Goal: Task Accomplishment & Management: Use online tool/utility

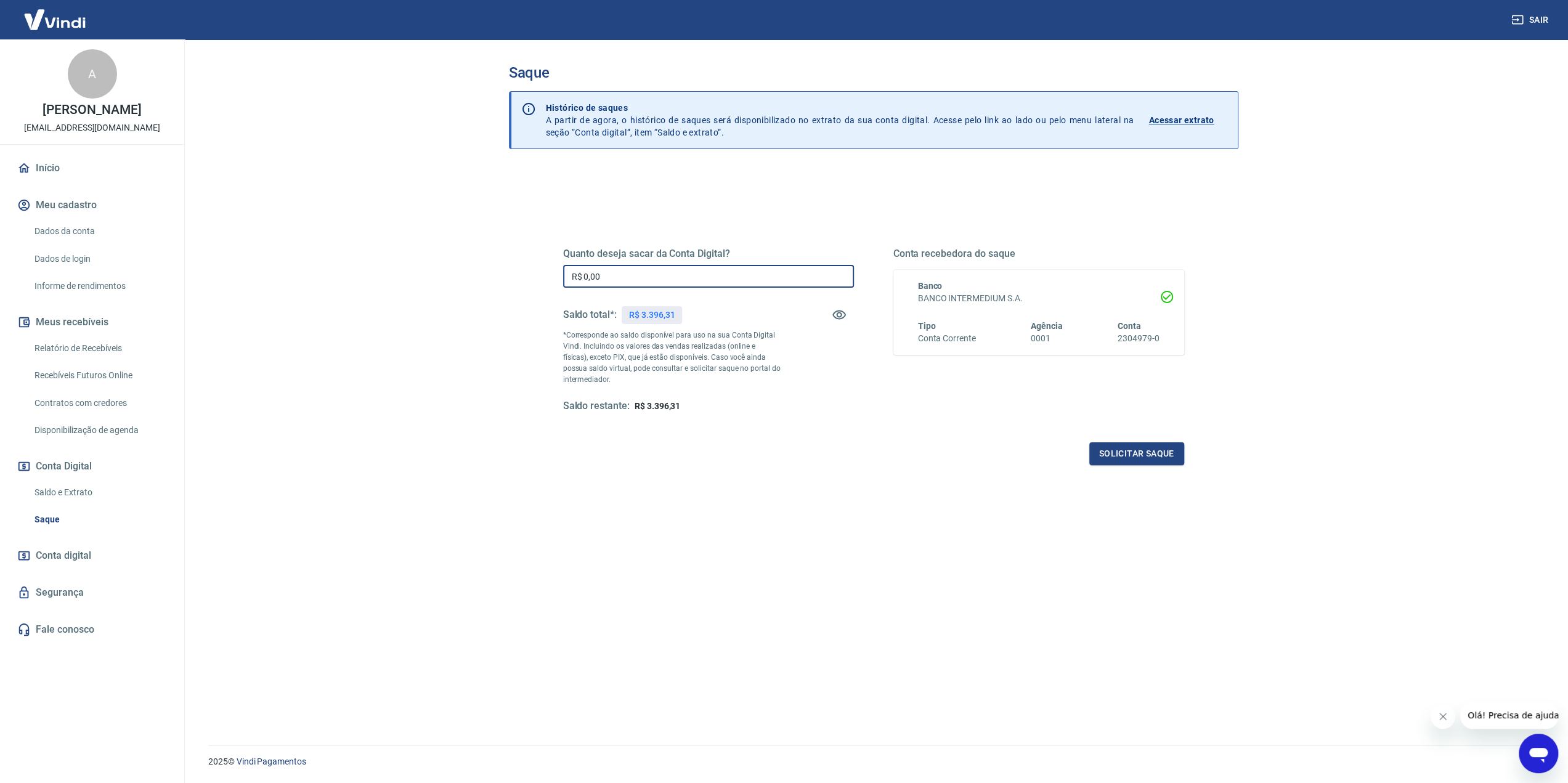
drag, startPoint x: 650, startPoint y: 273, endPoint x: 266, endPoint y: 266, distance: 384.1
click at [279, 262] on main "Saque Histórico de saques A partir de agora, o histórico de saques será disponi…" at bounding box center [872, 411] width 1389 height 744
type input "R$ 3.396,31"
click at [1122, 451] on button "Solicitar saque" at bounding box center [1136, 453] width 95 height 23
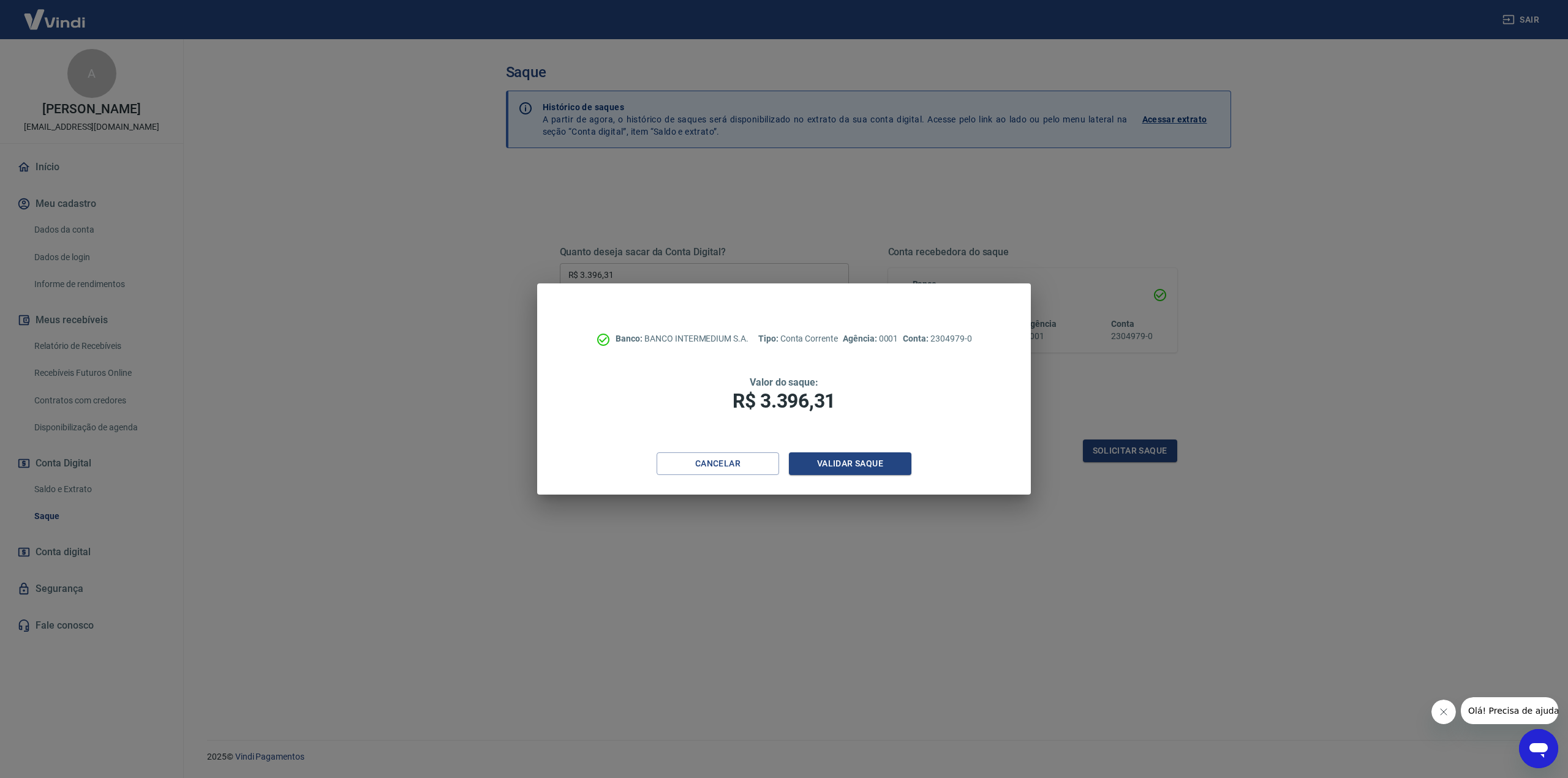
click at [869, 479] on div "Cancelar Validar saque" at bounding box center [783, 473] width 493 height 42
click at [870, 471] on button "Validar saque" at bounding box center [850, 464] width 122 height 23
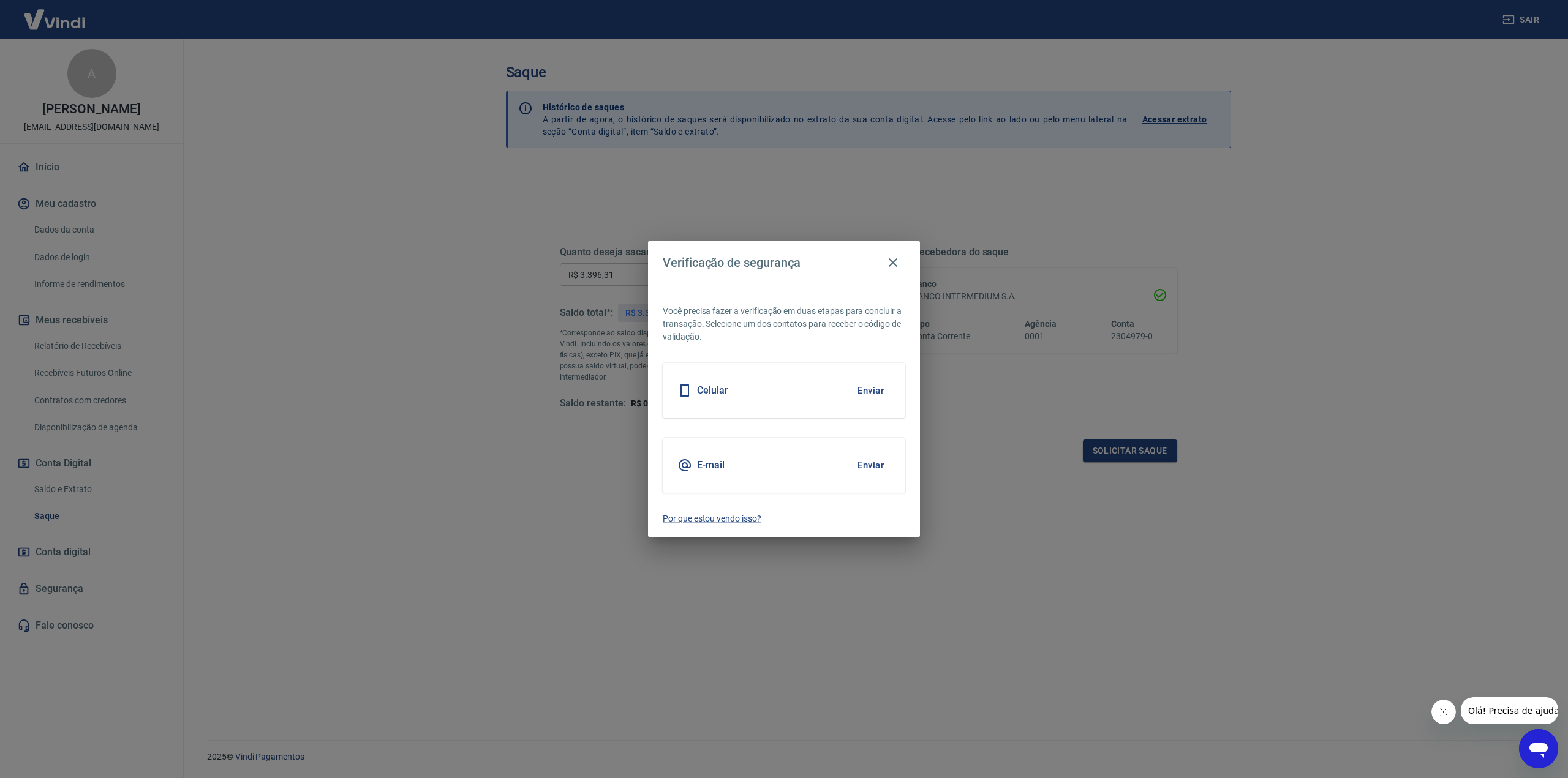
click at [866, 387] on button "Enviar" at bounding box center [871, 391] width 40 height 26
click at [872, 392] on button "Enviar" at bounding box center [871, 391] width 40 height 26
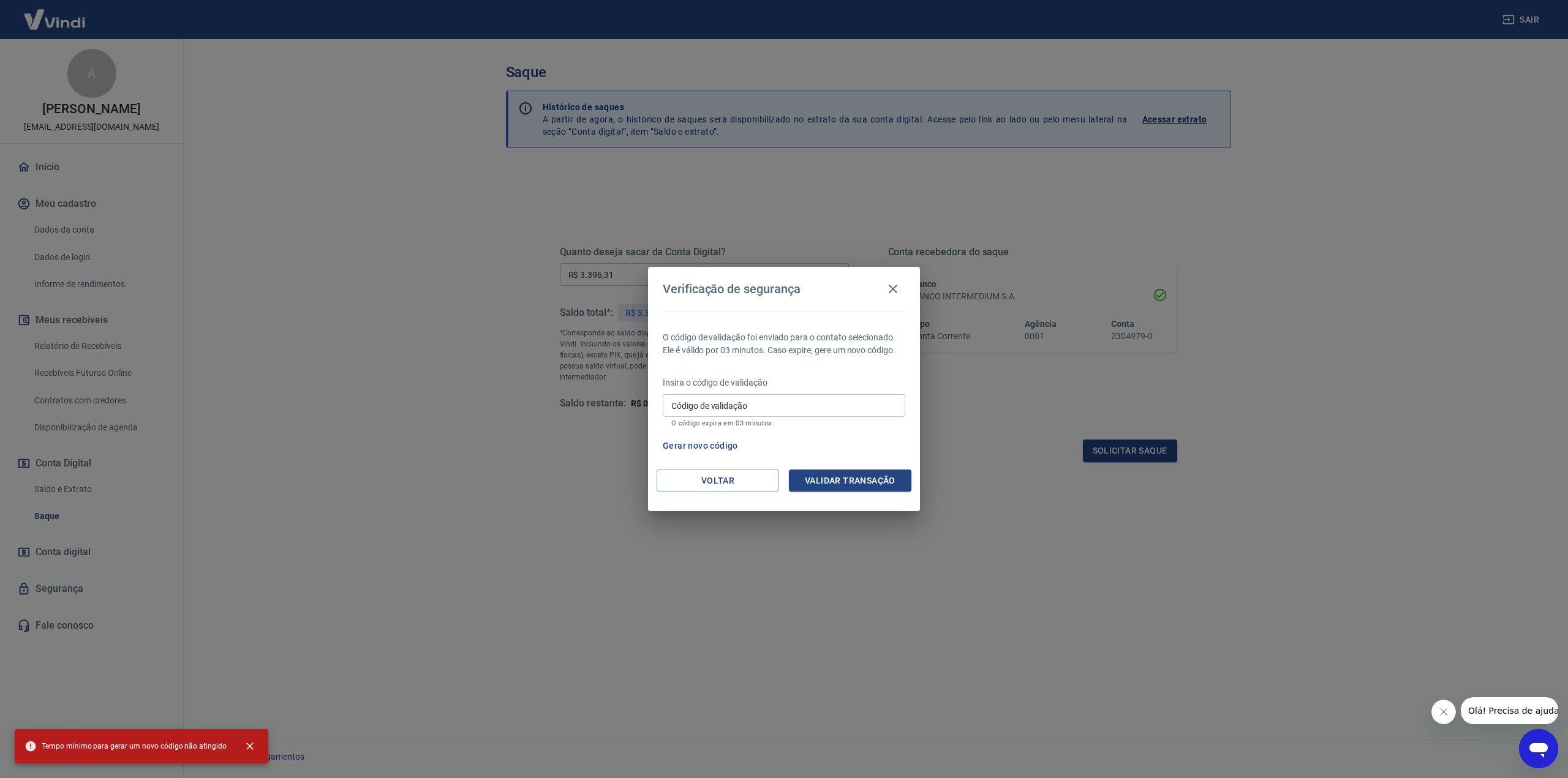
click at [773, 406] on input "Código de validação" at bounding box center [784, 406] width 243 height 23
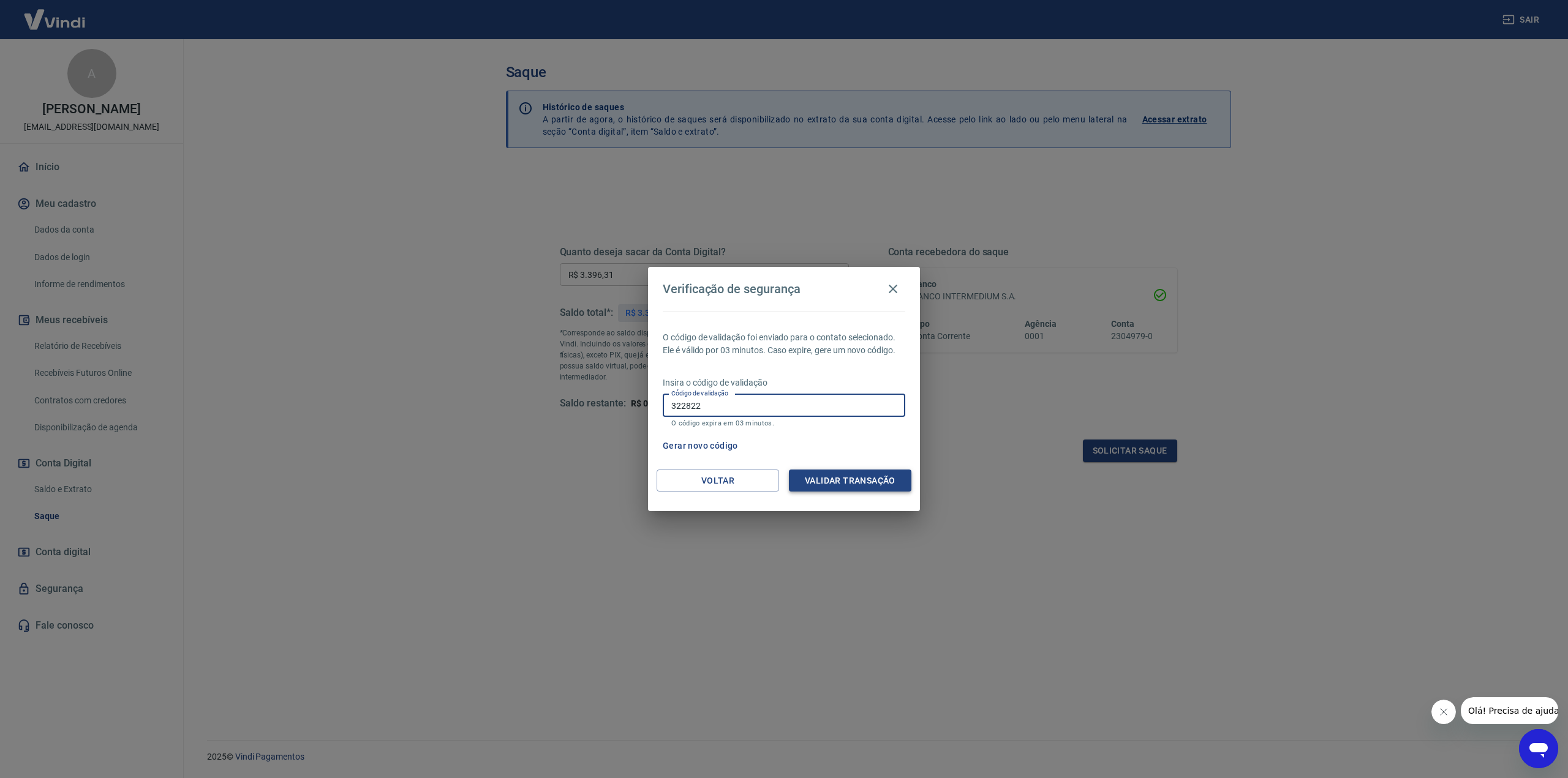
type input "322822"
click at [886, 483] on button "Validar transação" at bounding box center [850, 481] width 122 height 23
